Goal: Task Accomplishment & Management: Manage account settings

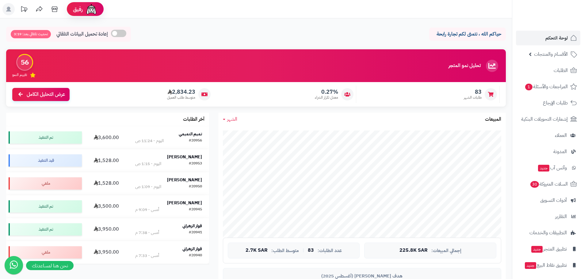
scroll to position [184, 0]
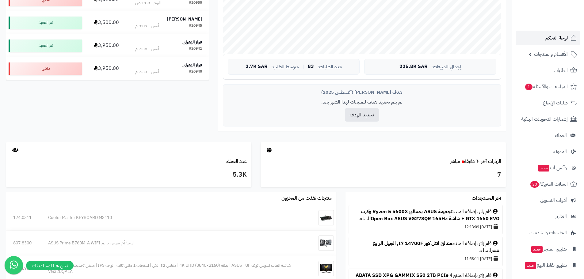
drag, startPoint x: 555, startPoint y: 41, endPoint x: 536, endPoint y: 41, distance: 19.0
click at [555, 41] on span "لوحة التحكم" at bounding box center [557, 38] width 22 height 9
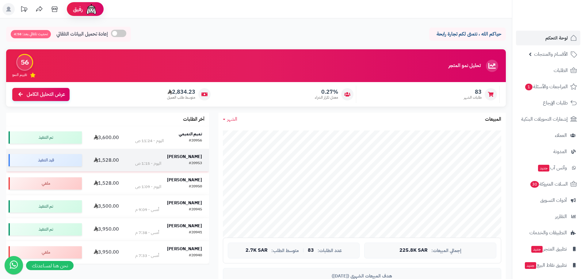
click at [182, 155] on strong "[PERSON_NAME]" at bounding box center [184, 157] width 35 height 6
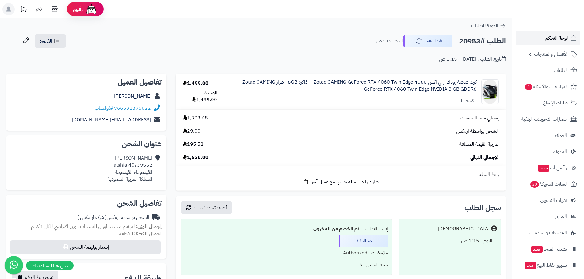
click at [529, 38] on link "لوحة التحكم" at bounding box center [548, 38] width 64 height 15
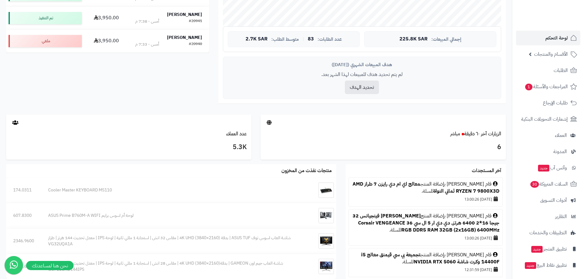
scroll to position [244, 0]
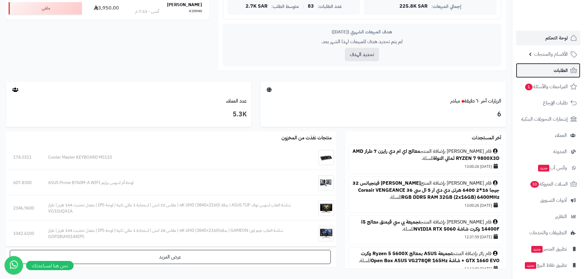
click at [540, 68] on link "الطلبات" at bounding box center [548, 70] width 64 height 15
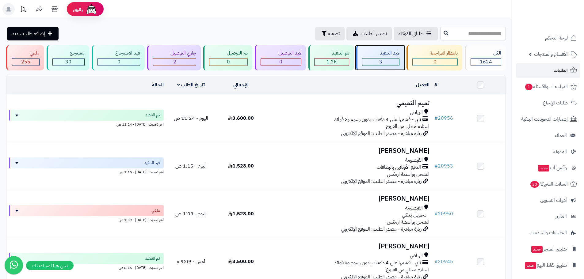
click at [374, 63] on div "3" at bounding box center [381, 62] width 37 height 7
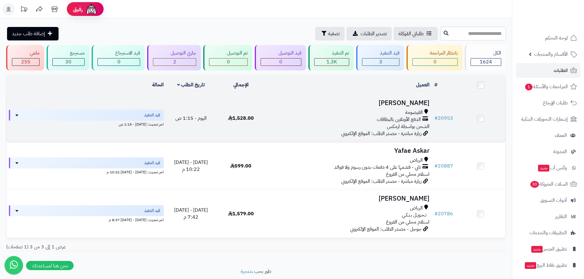
click at [398, 100] on h3 "[PERSON_NAME]" at bounding box center [348, 103] width 161 height 7
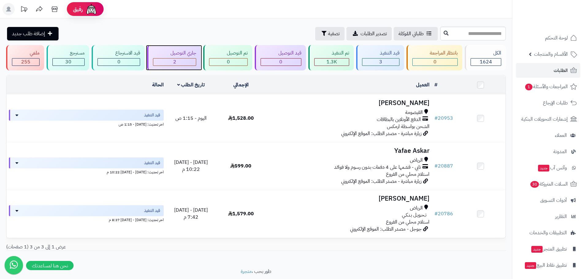
click at [188, 63] on div "2" at bounding box center [174, 62] width 43 height 7
